Goal: Information Seeking & Learning: Understand process/instructions

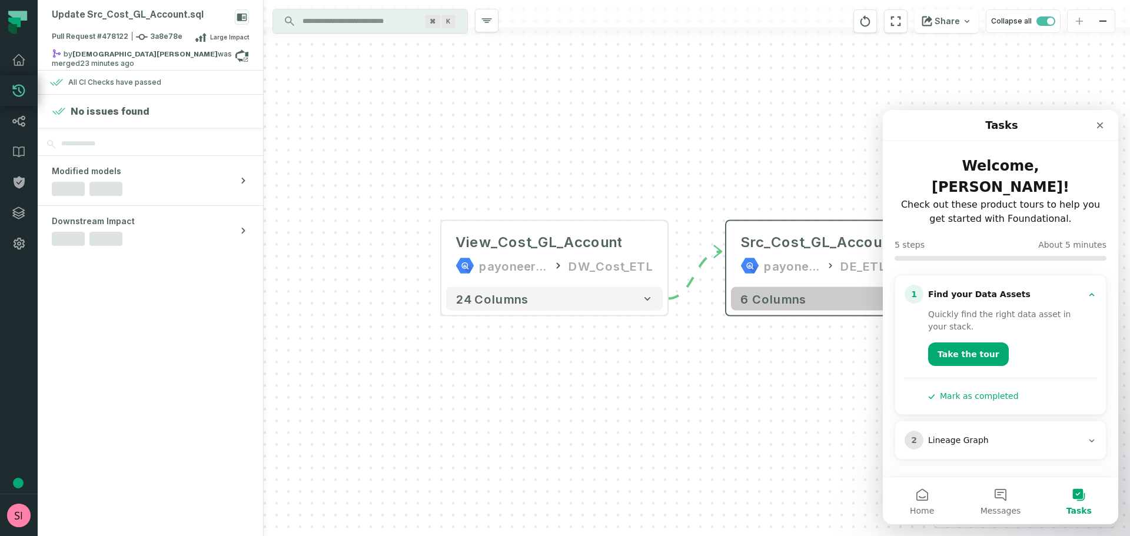
click at [760, 307] on button "6 columns" at bounding box center [839, 299] width 217 height 24
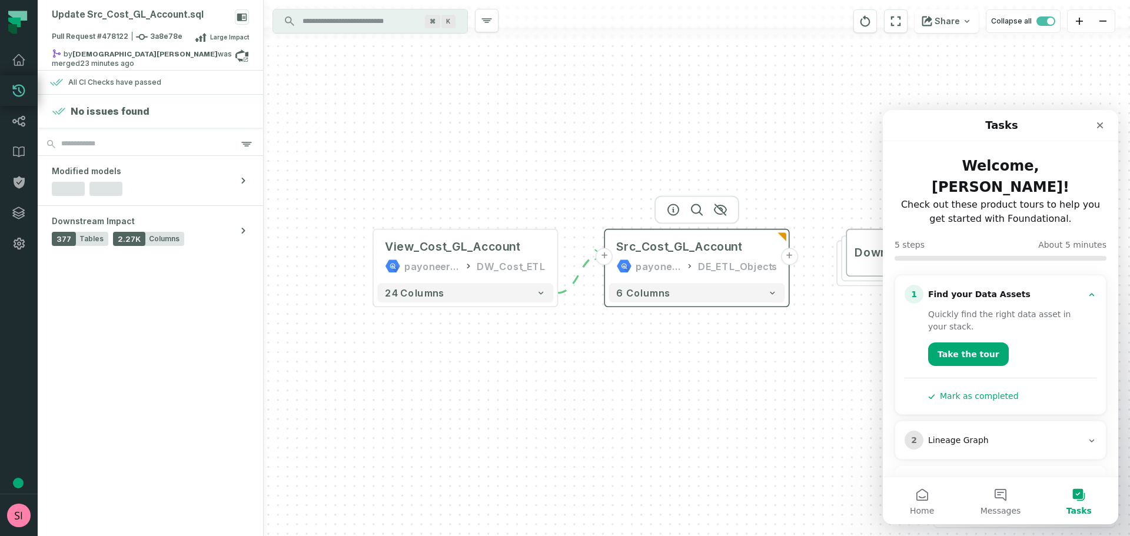
click at [775, 229] on header "+ Src_Cost_GL_Account payoneer-prod-eu-svc-data-016f DE_ETL_Objects +" at bounding box center [697, 254] width 184 height 50
click at [1101, 129] on icon "Close" at bounding box center [1099, 125] width 9 height 9
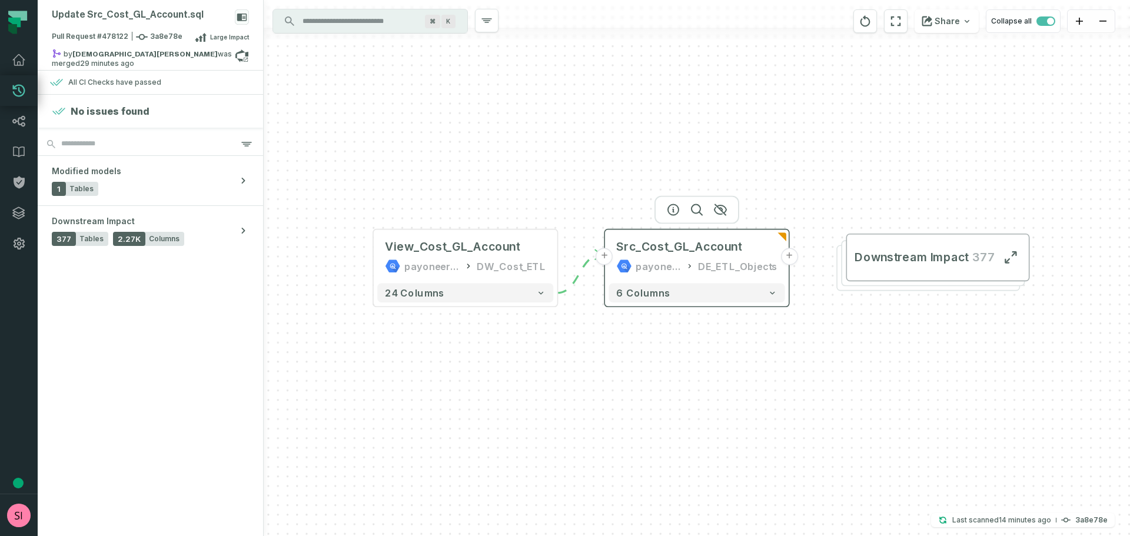
click at [694, 271] on icon at bounding box center [689, 265] width 8 height 9
click at [689, 249] on span "Src_Cost_GL_Account" at bounding box center [678, 246] width 125 height 15
click at [795, 261] on button "+" at bounding box center [788, 256] width 17 height 17
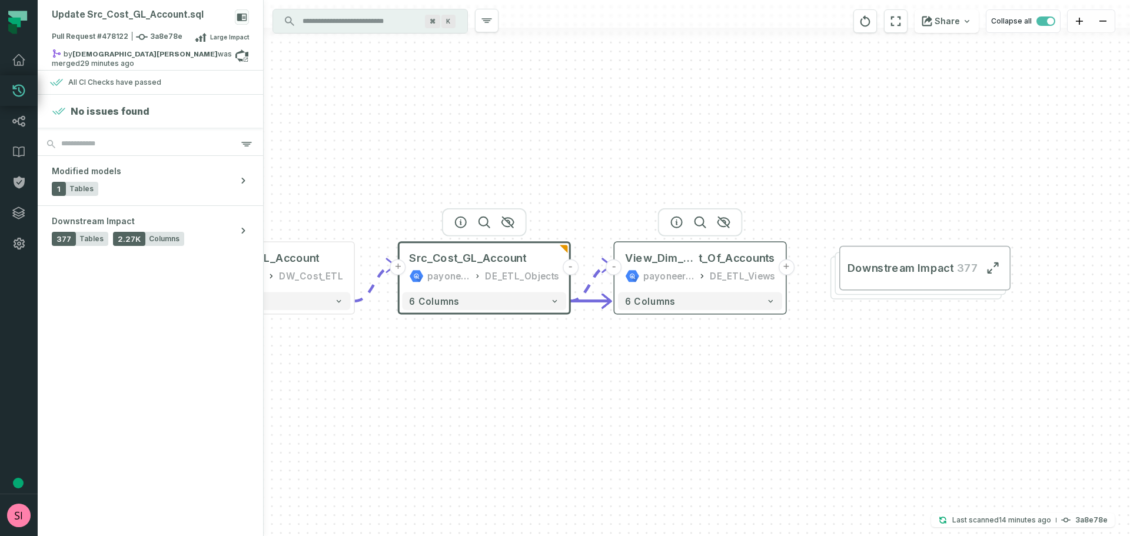
click at [783, 268] on button "+" at bounding box center [786, 267] width 16 height 16
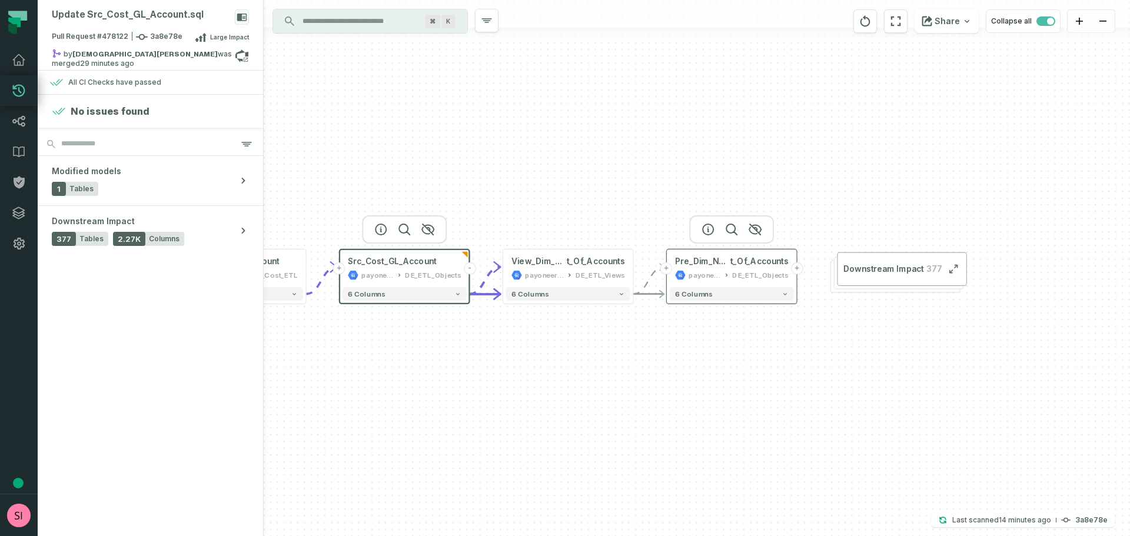
click at [794, 269] on button "+" at bounding box center [797, 268] width 12 height 12
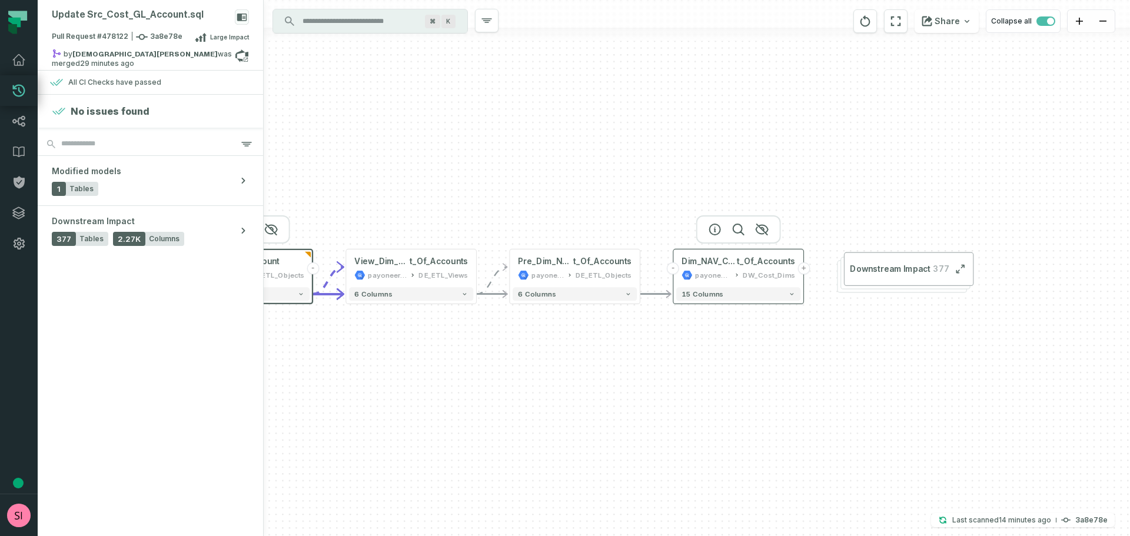
click at [802, 272] on button "+" at bounding box center [803, 268] width 12 height 12
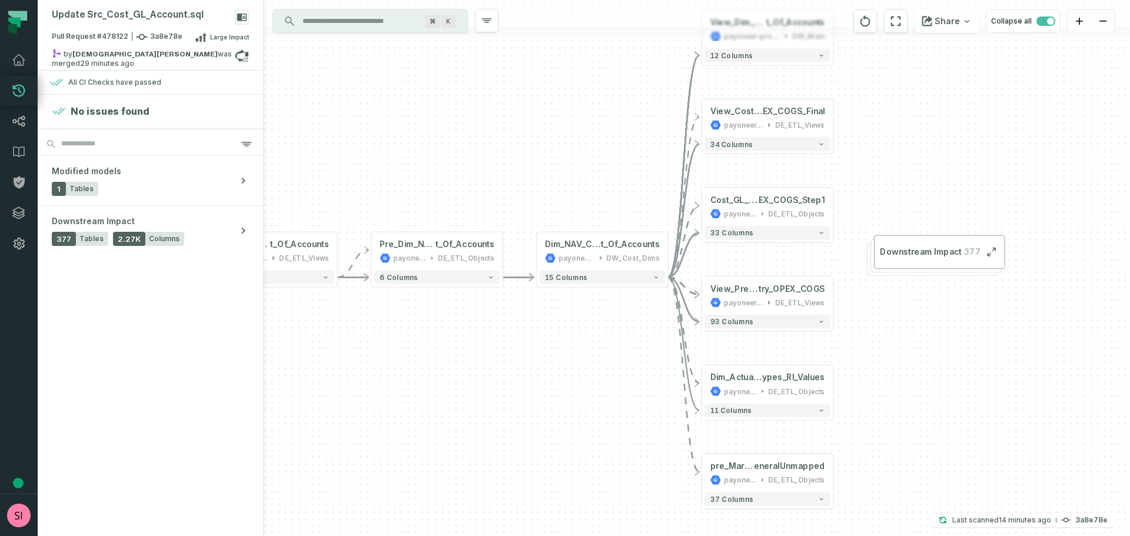
drag, startPoint x: 494, startPoint y: 372, endPoint x: 565, endPoint y: 364, distance: 71.6
click at [565, 364] on div "- View_Dim_NAV_Char t_Of_Accounts payoneer-prod-eu-svc-data-016f DW_Main + 12 c…" at bounding box center [697, 268] width 866 height 536
click at [884, 257] on span "Downstream Impact" at bounding box center [920, 252] width 81 height 11
click at [858, 275] on div "- View_Dim_NAV_Char t_Of_Accounts payoneer-prod-eu-svc-data-016f DW_Main + 12 c…" at bounding box center [697, 268] width 866 height 536
click at [488, 197] on div "- View_Dim_NAV_Char t_Of_Accounts payoneer-prod-eu-svc-data-016f DW_Main + 12 c…" at bounding box center [697, 268] width 866 height 536
